Goal: Information Seeking & Learning: Learn about a topic

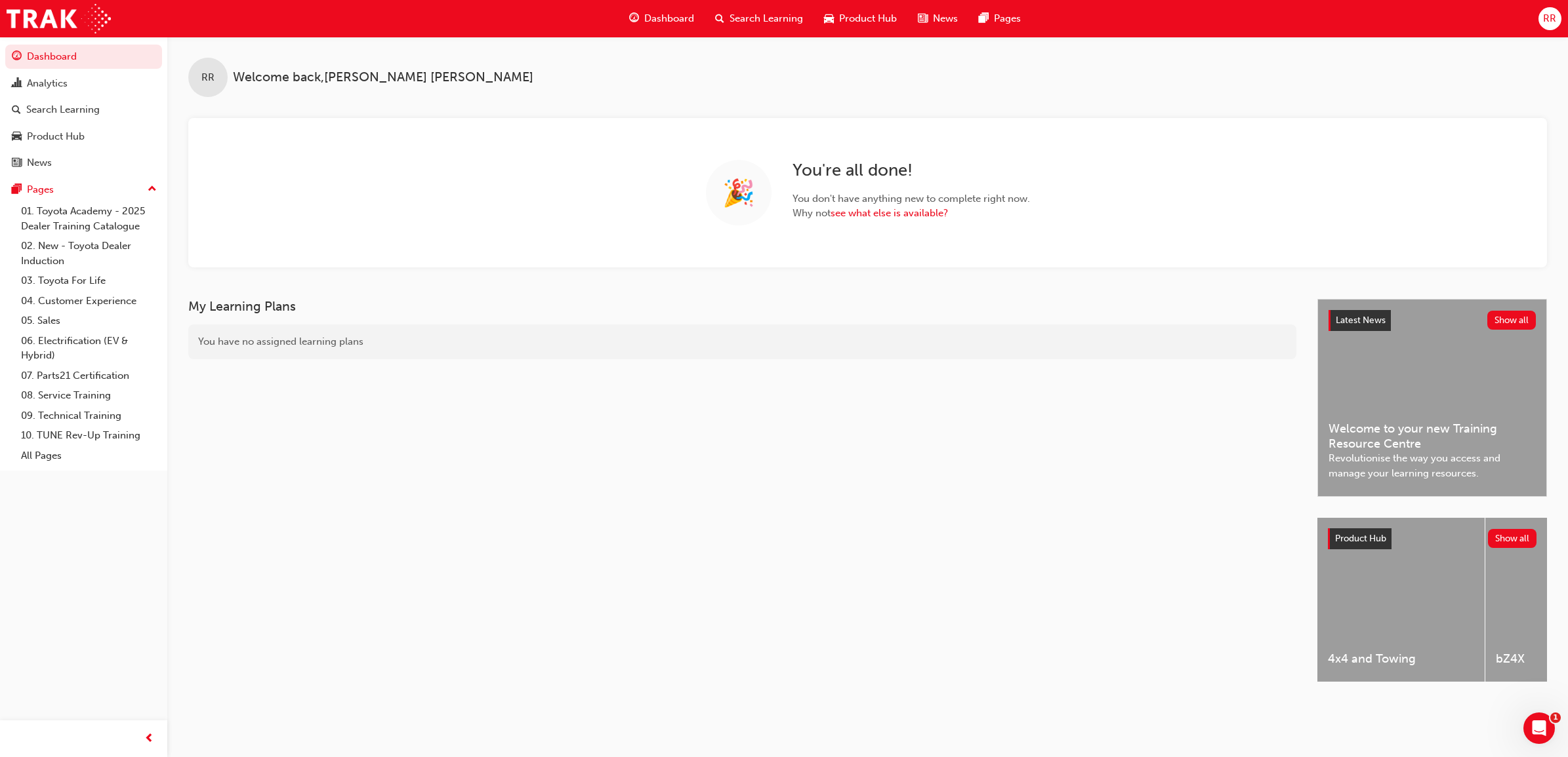
click at [783, 12] on span "Search Learning" at bounding box center [766, 18] width 74 height 15
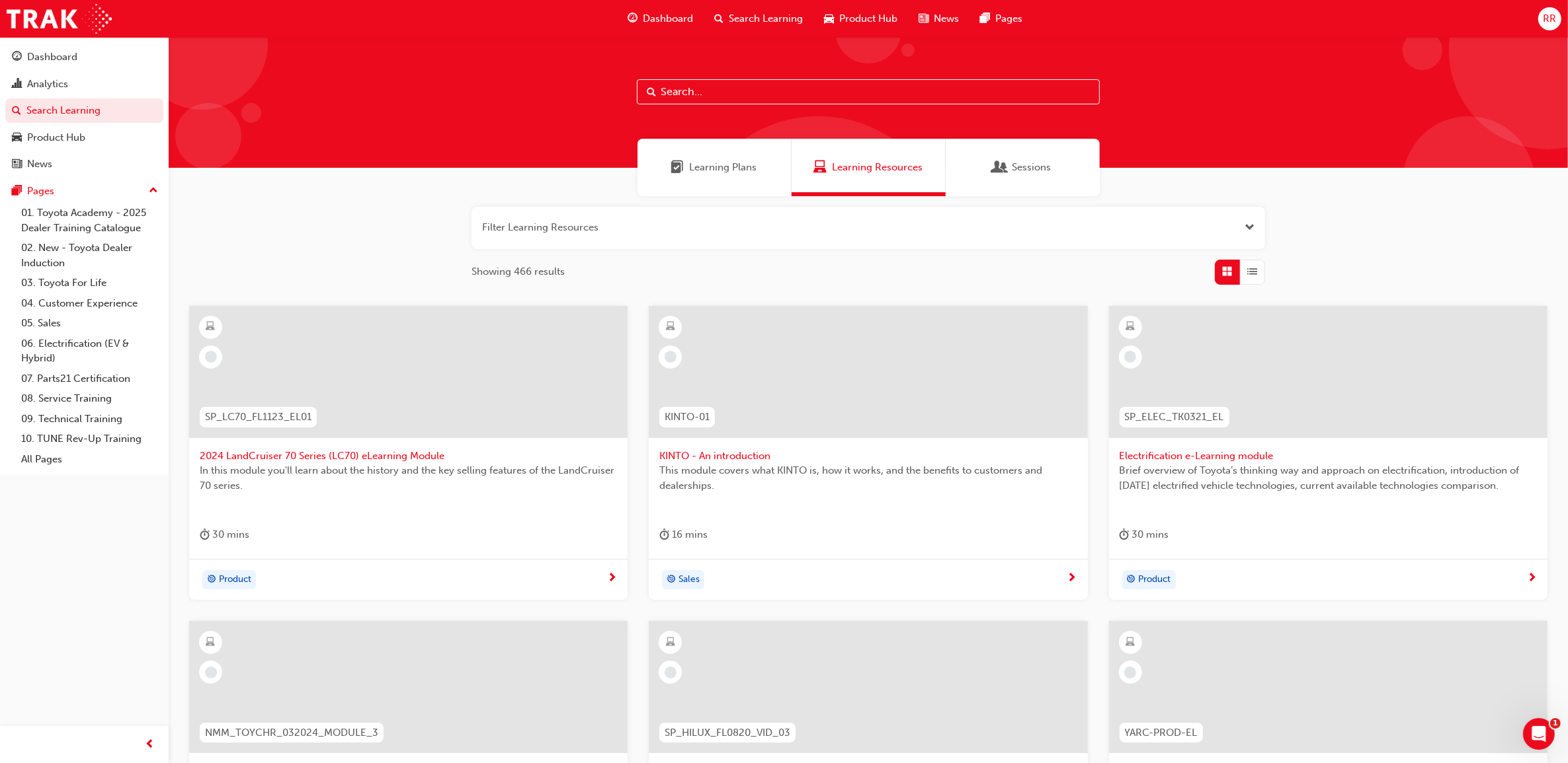
click at [713, 96] on input "text" at bounding box center [869, 91] width 463 height 25
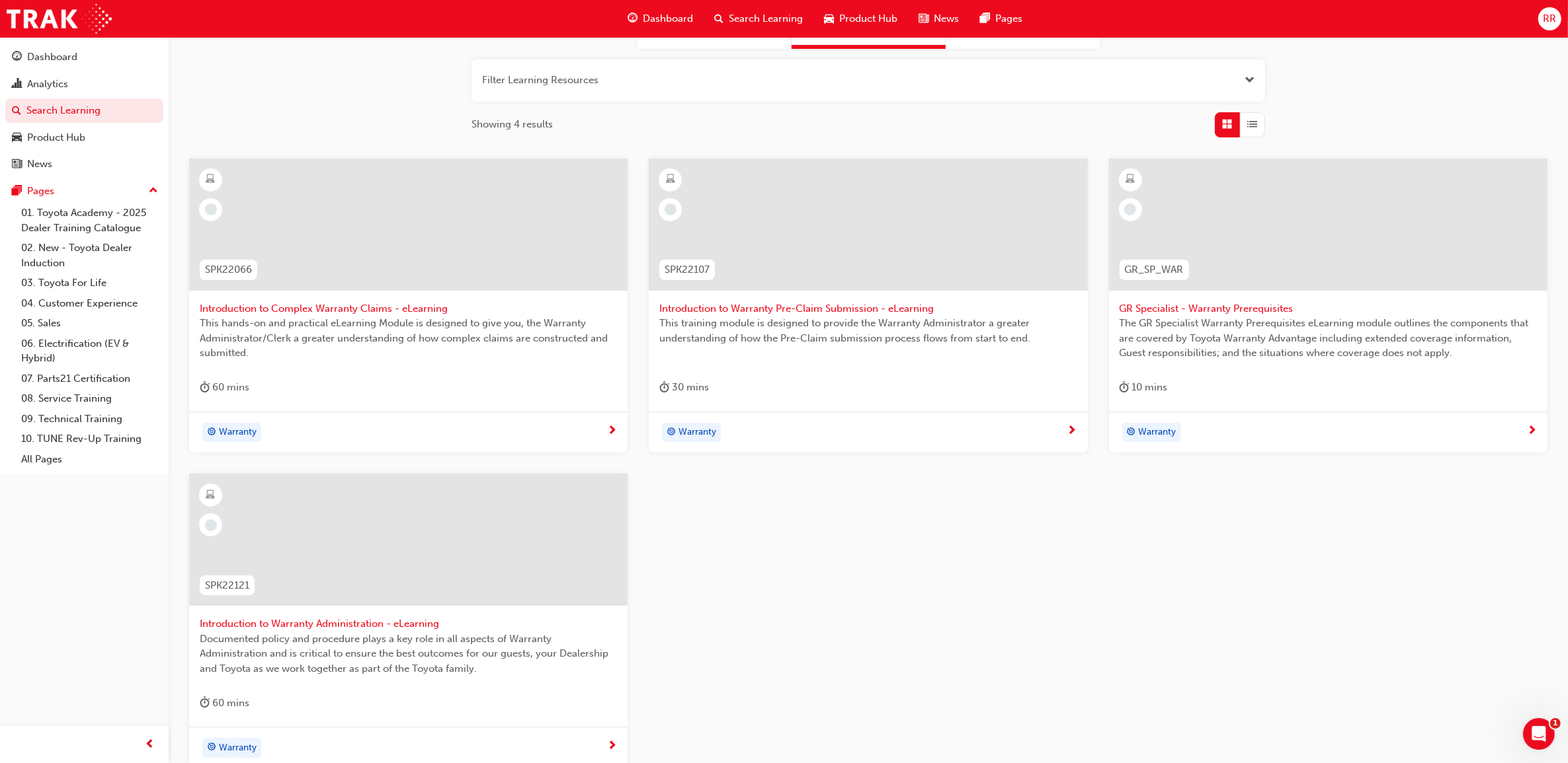
scroll to position [166, 0]
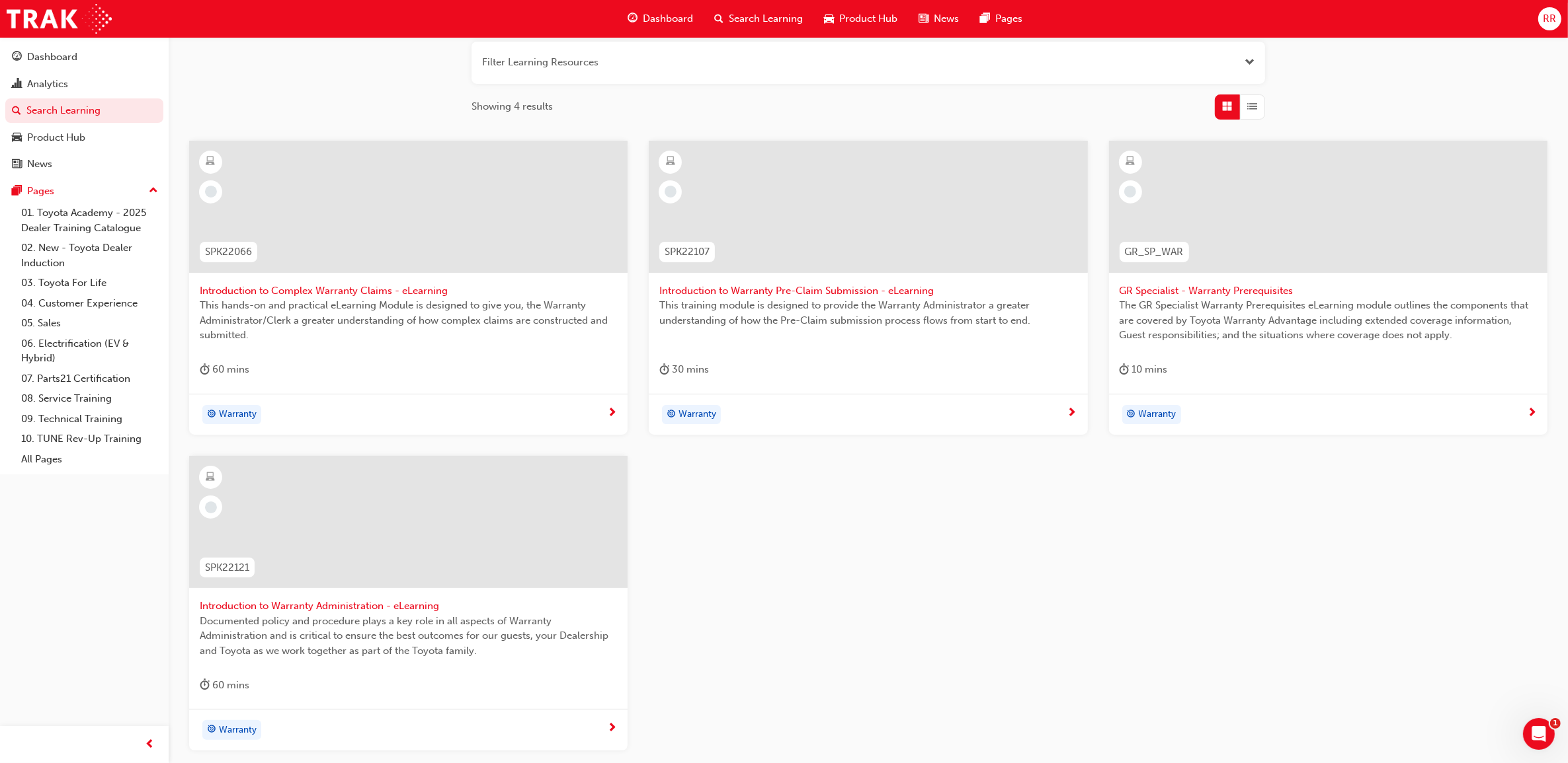
type input "warranty"
click at [302, 599] on span "Introduction to Warranty Administration - eLearning" at bounding box center [408, 606] width 417 height 15
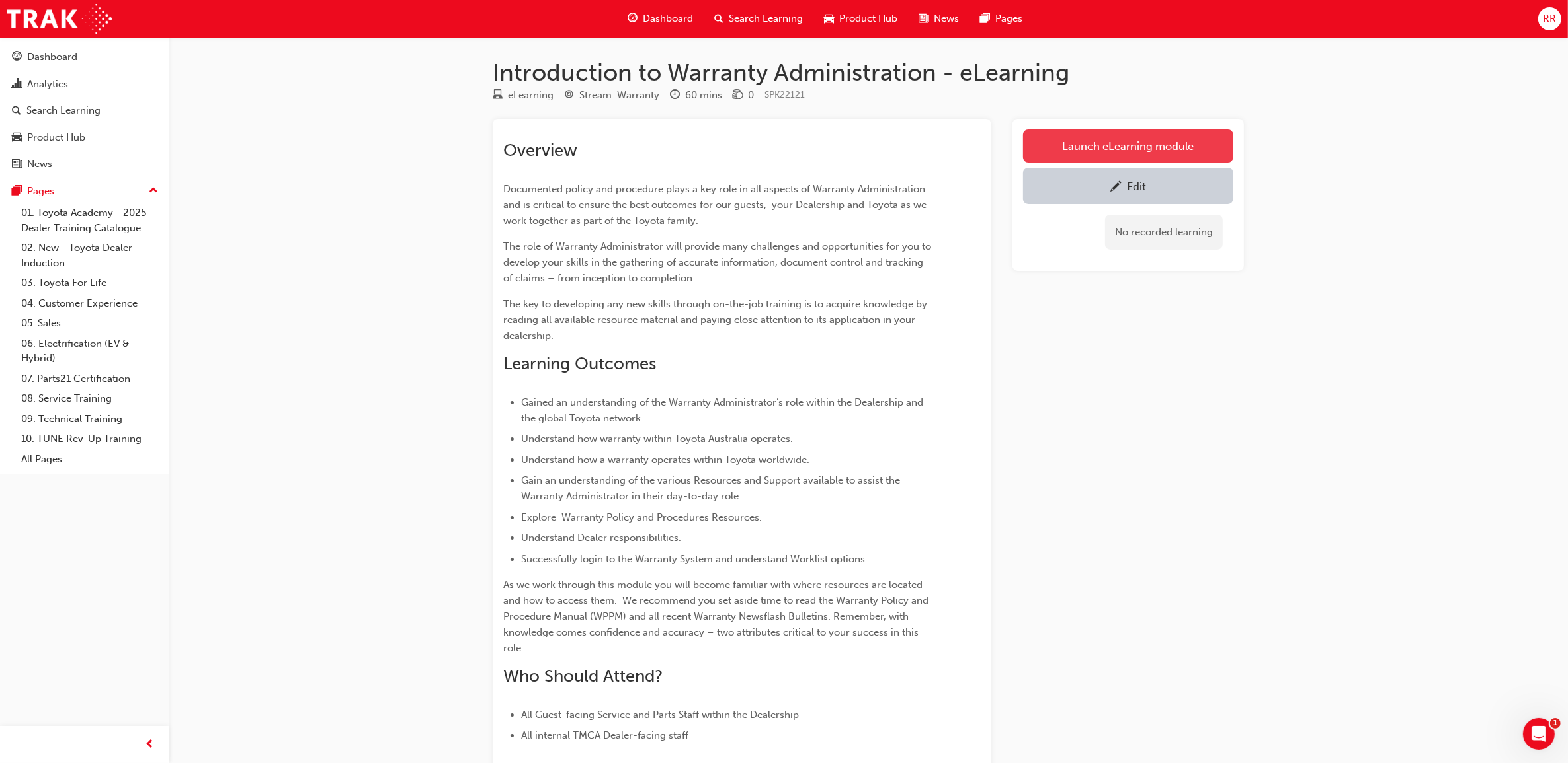
click at [1115, 140] on link "Launch eLearning module" at bounding box center [1128, 146] width 210 height 33
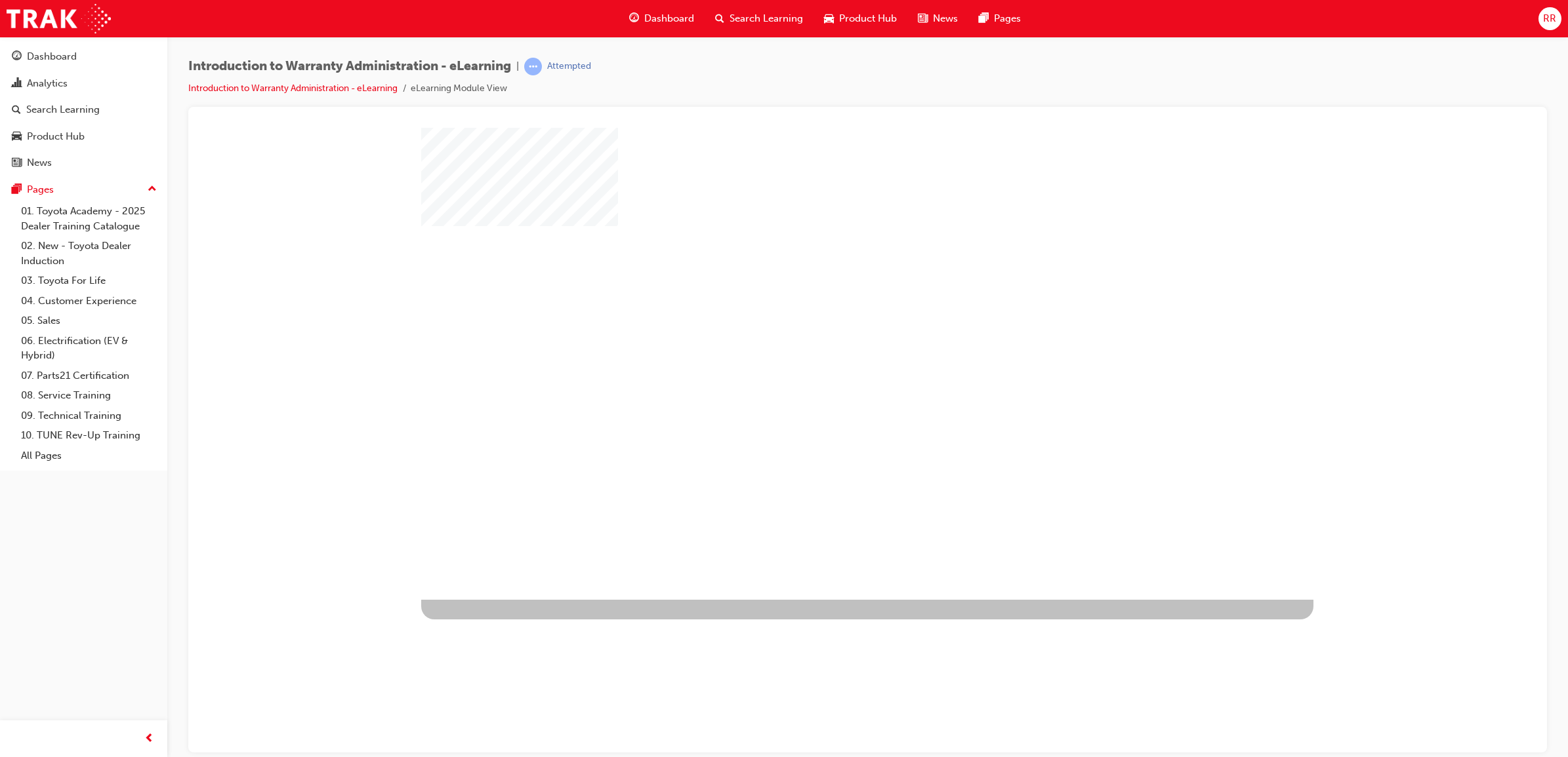
click at [829, 325] on div "play" at bounding box center [829, 325] width 0 height 0
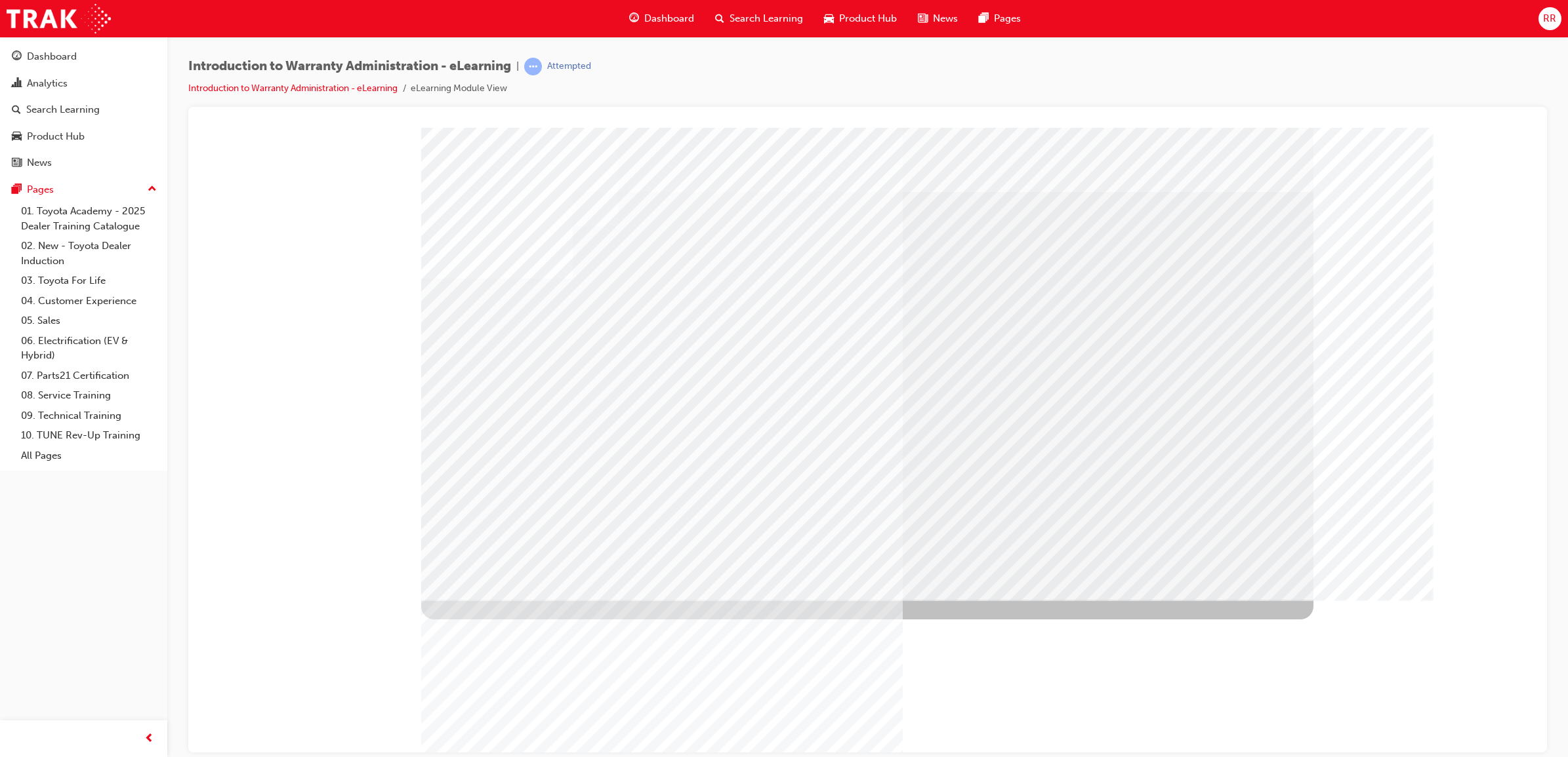
drag, startPoint x: 548, startPoint y: 309, endPoint x: 552, endPoint y: 315, distance: 7.2
